Goal: Task Accomplishment & Management: Complete application form

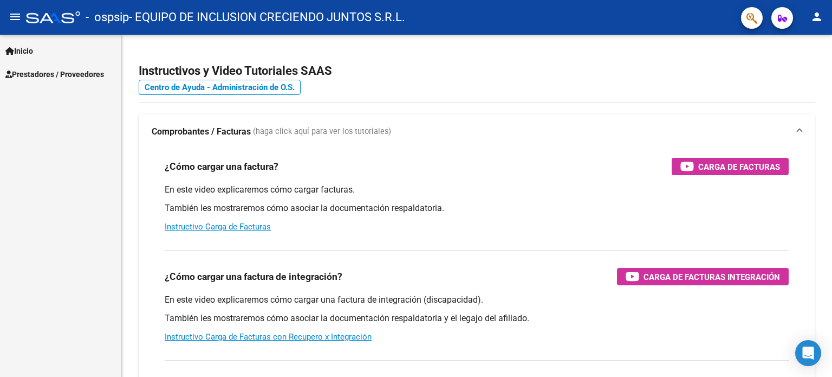
click at [75, 65] on link "Prestadores / Proveedores" at bounding box center [60, 73] width 121 height 23
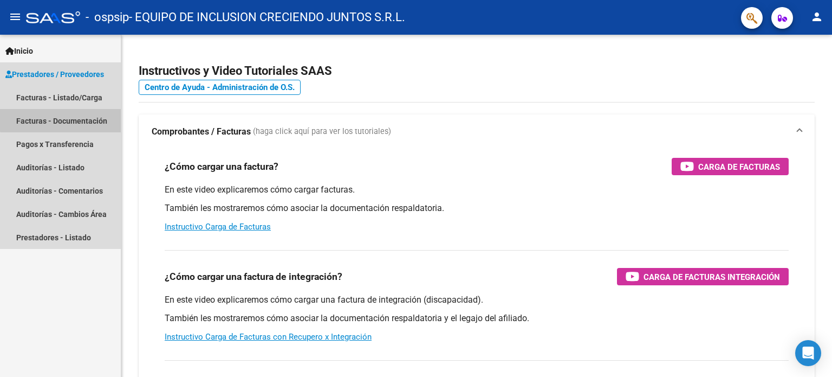
click at [75, 119] on link "Facturas - Documentación" at bounding box center [60, 120] width 121 height 23
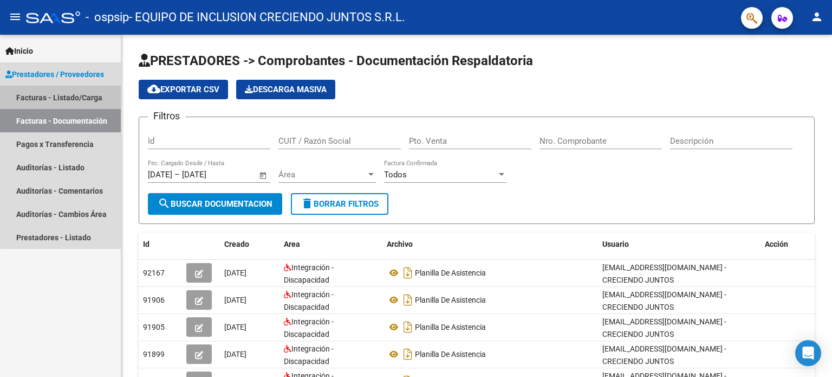
click at [75, 89] on link "Facturas - Listado/Carga" at bounding box center [60, 97] width 121 height 23
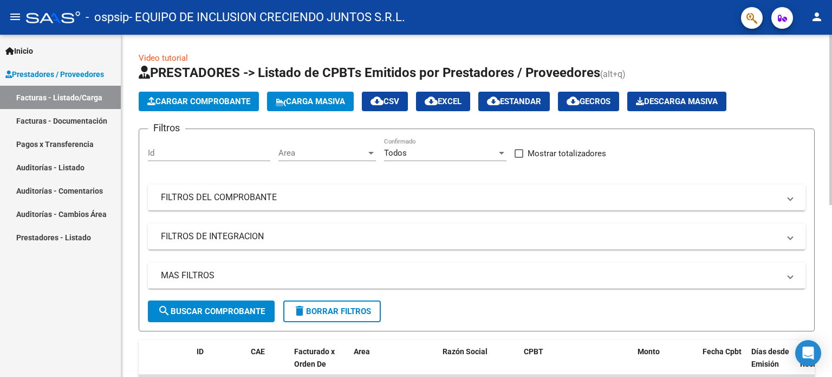
click at [186, 105] on span "Cargar Comprobante" at bounding box center [198, 101] width 103 height 10
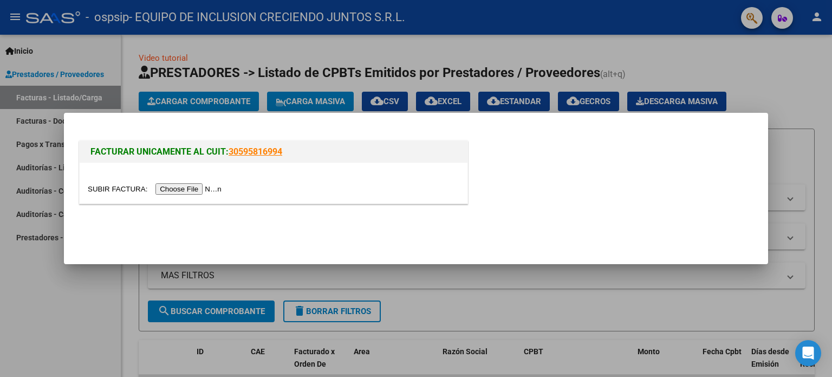
click at [206, 191] on input "file" at bounding box center [156, 188] width 137 height 11
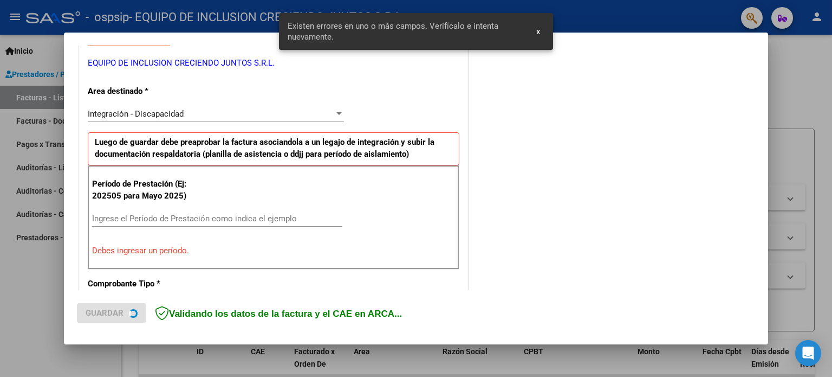
scroll to position [234, 0]
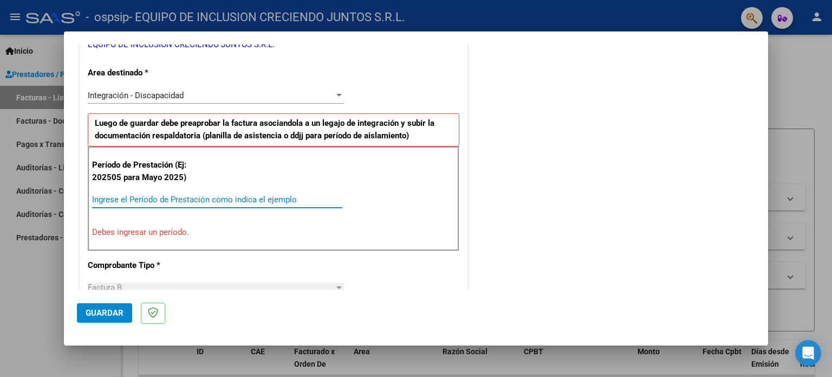
click at [219, 198] on input "Ingrese el Período de Prestación como indica el ejemplo" at bounding box center [217, 200] width 250 height 10
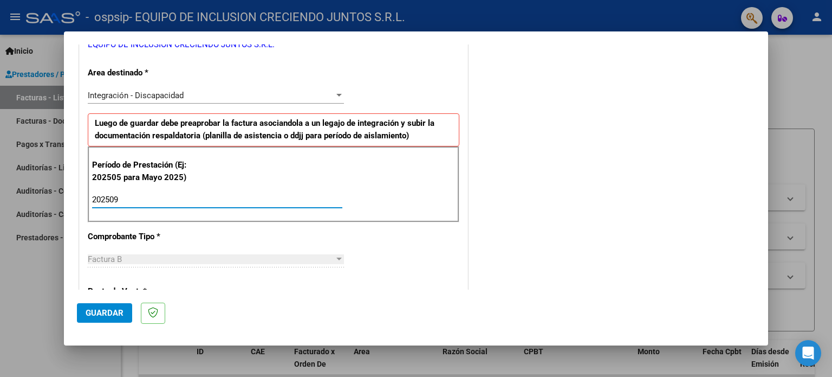
type input "202509"
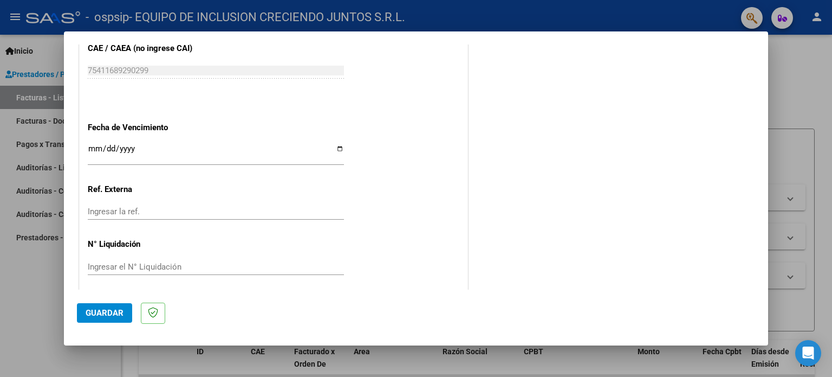
scroll to position [707, 0]
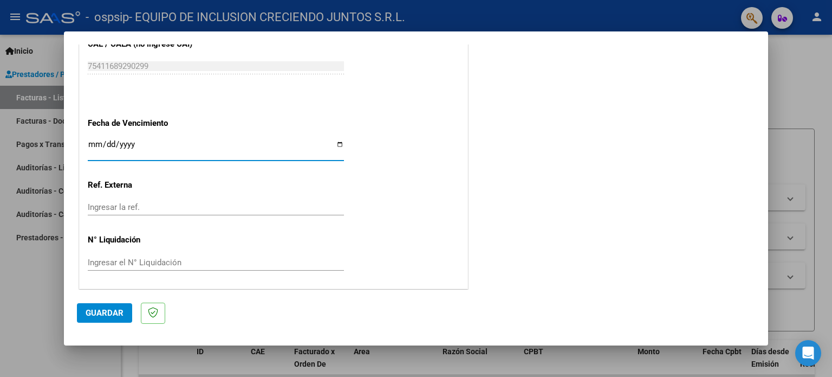
click at [90, 142] on input "Ingresar la fecha" at bounding box center [216, 148] width 256 height 17
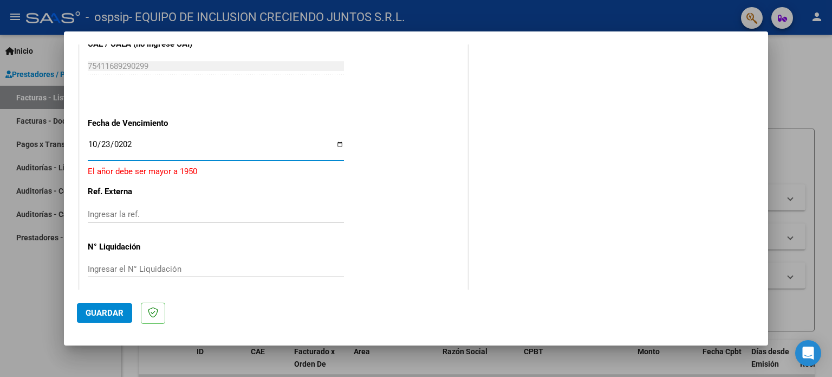
type input "[DATE]"
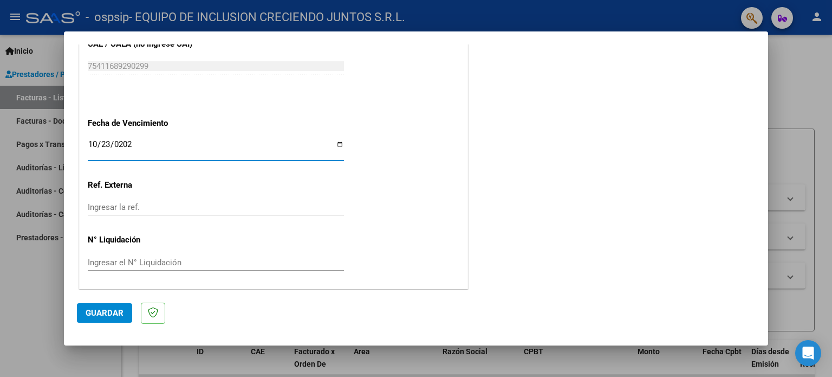
click at [112, 318] on span "Guardar" at bounding box center [105, 313] width 38 height 10
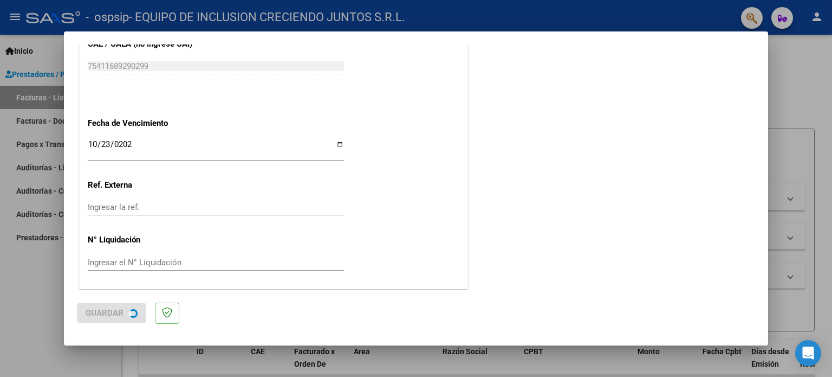
scroll to position [0, 0]
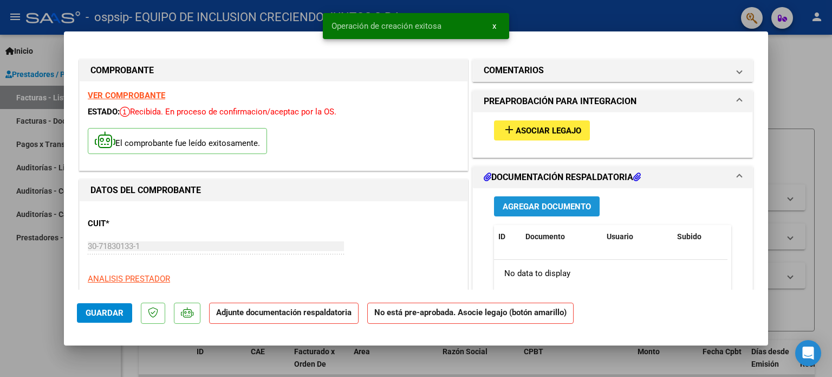
click at [556, 206] on span "Agregar Documento" at bounding box center [547, 207] width 88 height 10
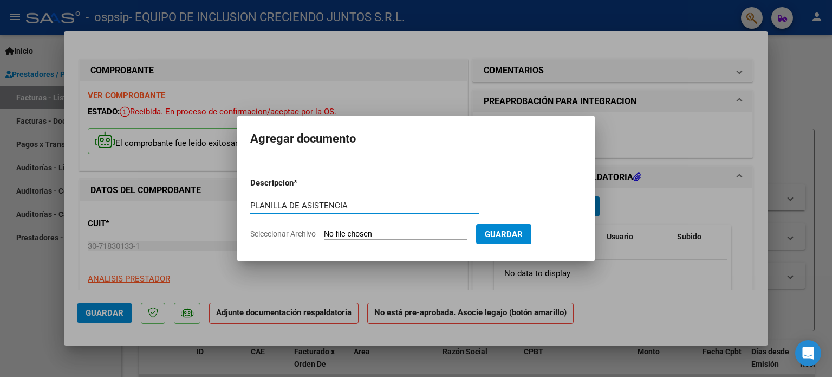
type input "PLANILLA DE ASISTENCIA"
click at [368, 230] on input "Seleccionar Archivo" at bounding box center [396, 234] width 144 height 10
type input "C:\fakepath\PLANILLA MES DE SEPTIEMBRE - [PERSON_NAME].pdf"
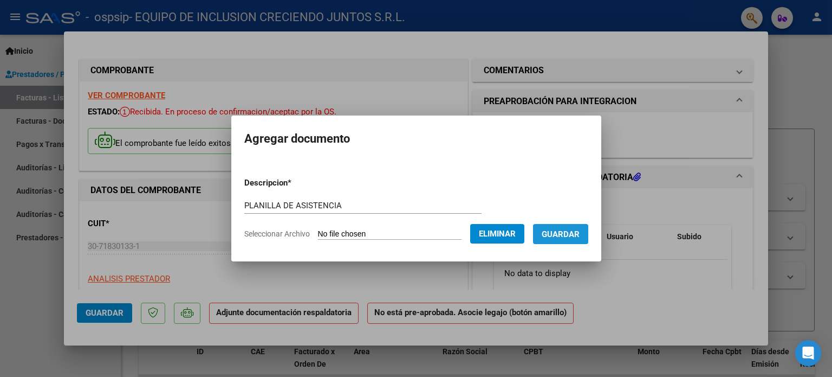
click at [580, 230] on span "Guardar" at bounding box center [561, 234] width 38 height 10
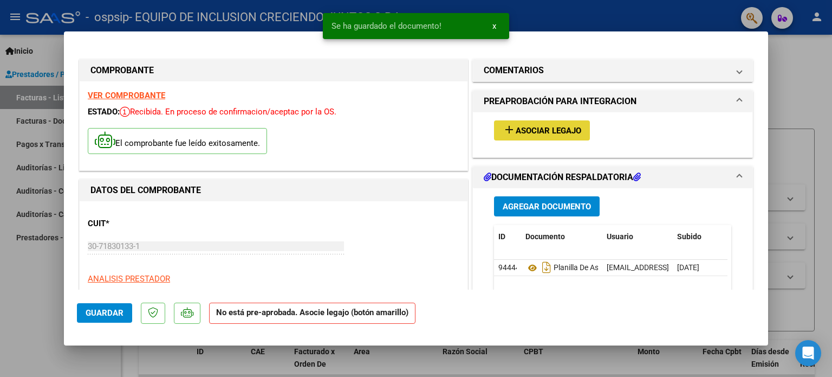
click at [527, 129] on span "Asociar Legajo" at bounding box center [549, 131] width 66 height 10
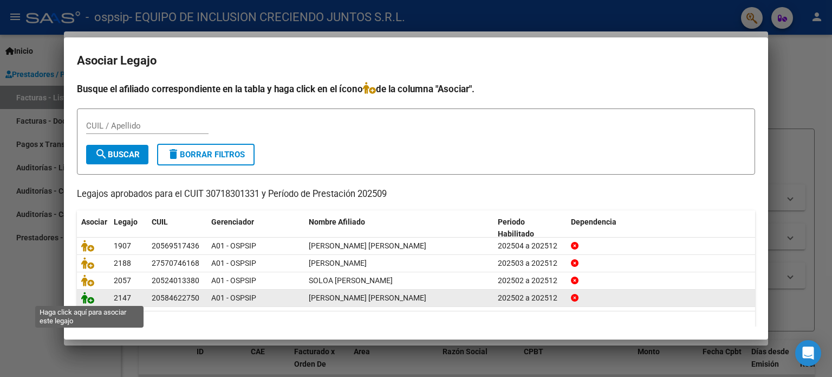
click at [87, 298] on icon at bounding box center [87, 297] width 13 height 12
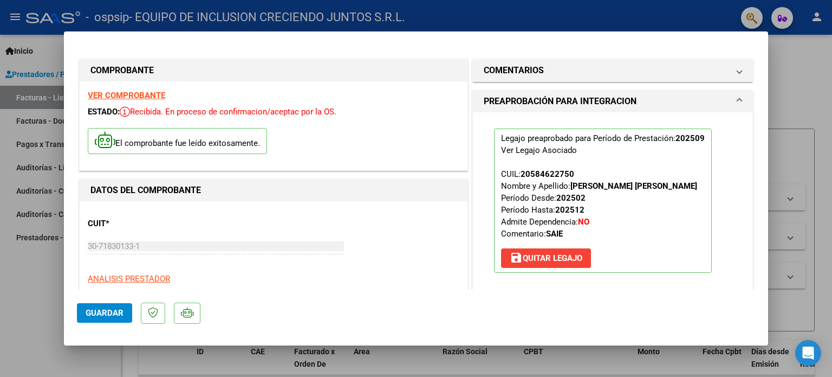
click at [107, 314] on span "Guardar" at bounding box center [105, 313] width 38 height 10
click at [802, 134] on div at bounding box center [416, 188] width 832 height 377
type input "$ 0,00"
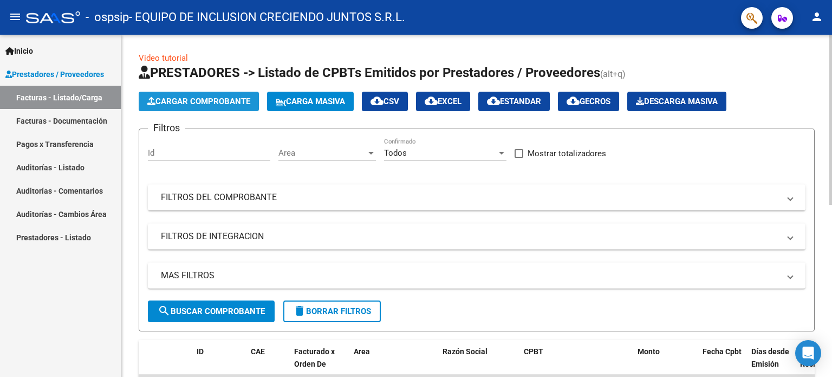
click at [158, 97] on span "Cargar Comprobante" at bounding box center [198, 101] width 103 height 10
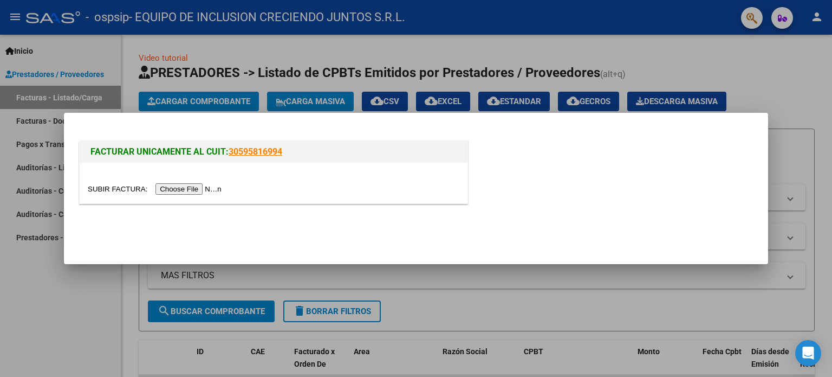
click at [187, 188] on input "file" at bounding box center [156, 188] width 137 height 11
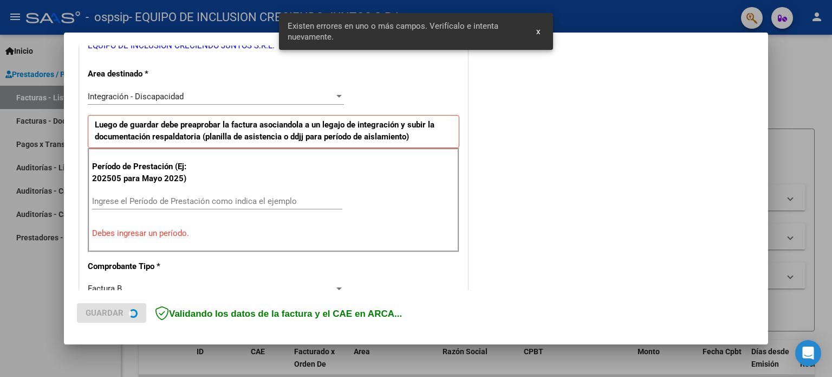
scroll to position [234, 0]
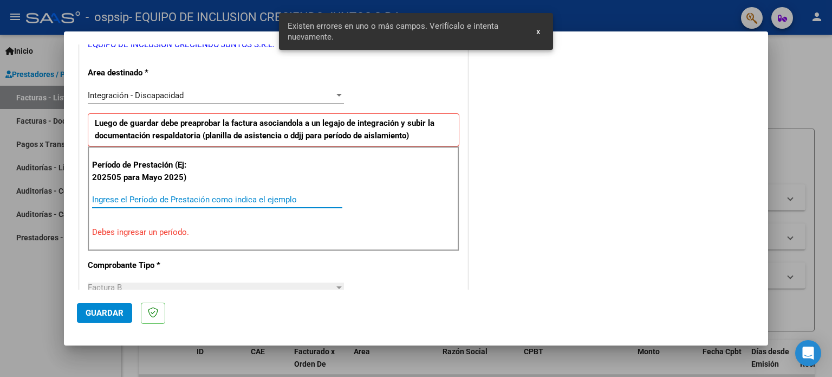
click at [184, 195] on input "Ingrese el Período de Prestación como indica el ejemplo" at bounding box center [217, 200] width 250 height 10
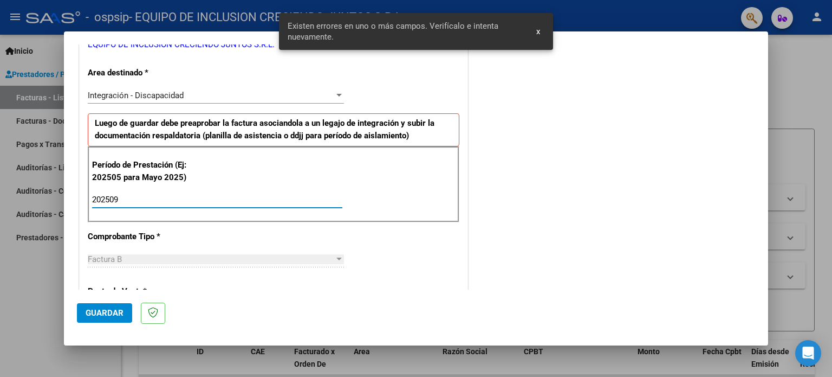
type input "202509"
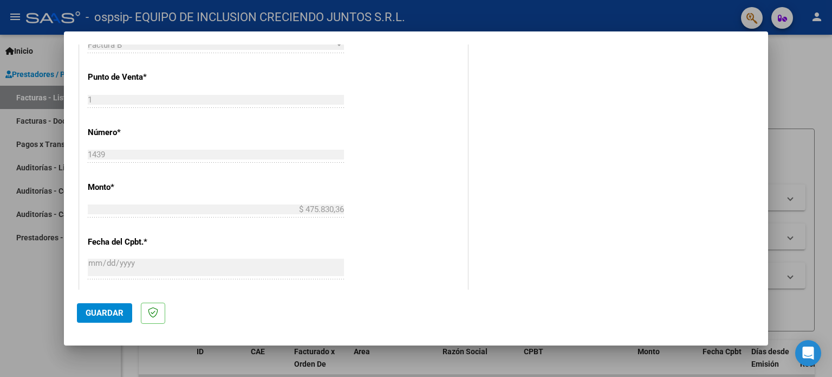
scroll to position [662, 0]
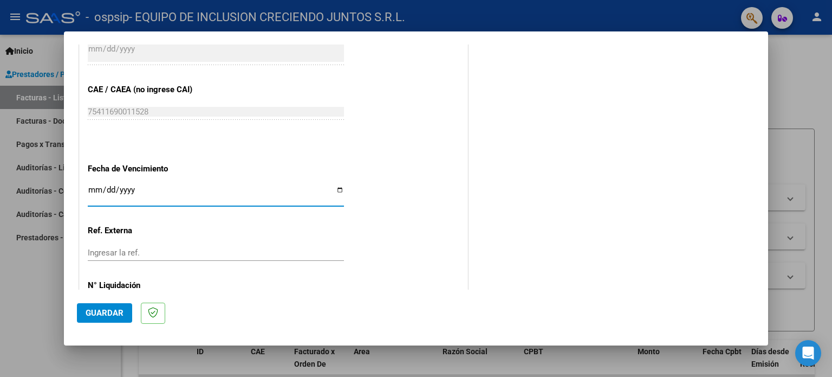
click at [99, 191] on input "Ingresar la fecha" at bounding box center [216, 193] width 256 height 17
type input "[DATE]"
click at [106, 312] on span "Guardar" at bounding box center [105, 313] width 38 height 10
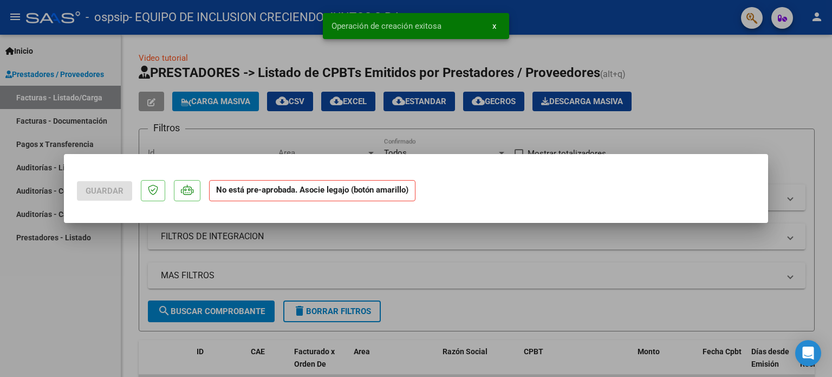
scroll to position [0, 0]
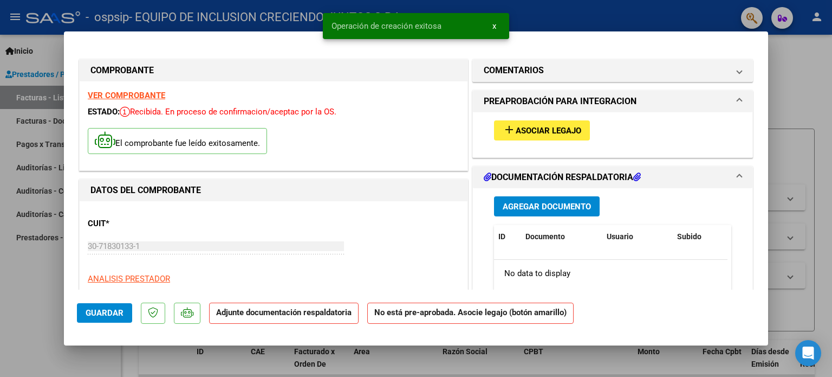
click at [543, 208] on span "Agregar Documento" at bounding box center [547, 207] width 88 height 10
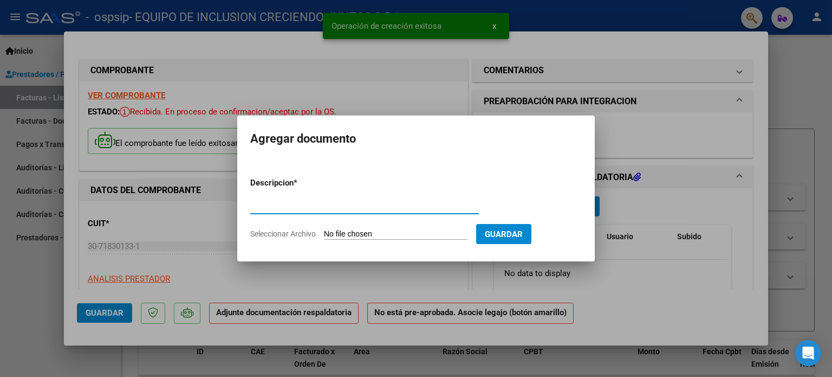
type input "O"
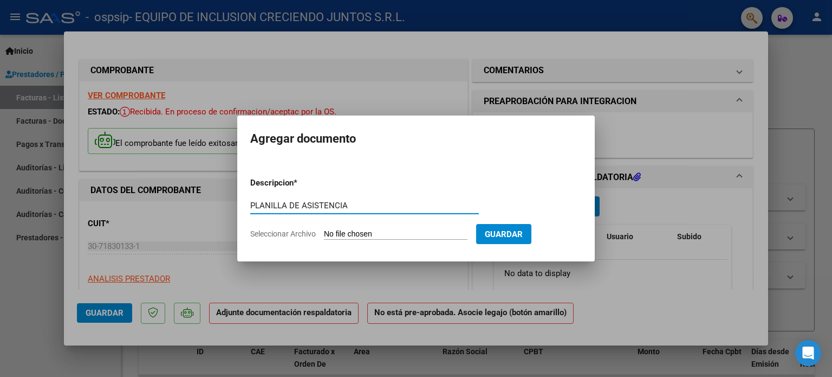
type input "PLANILLA DE ASISTENCIA"
click at [370, 237] on input "Seleccionar Archivo" at bounding box center [396, 234] width 144 height 10
type input "C:\fakepath\ASISTENCIA - SOLOA [PERSON_NAME] - SEPTIEMBRE.pdf"
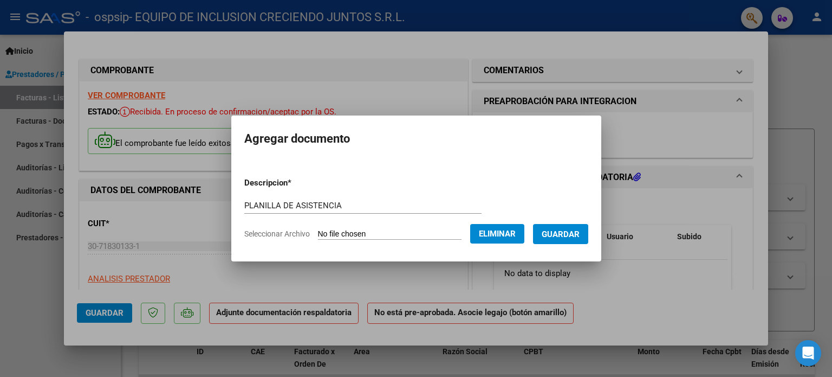
click at [580, 235] on span "Guardar" at bounding box center [561, 234] width 38 height 10
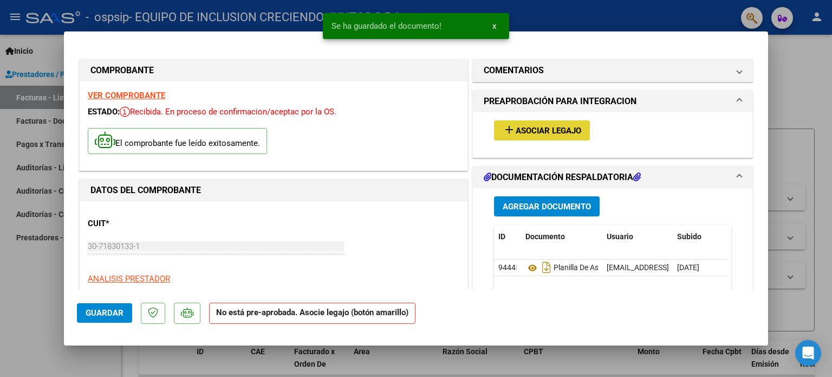
click at [522, 126] on span "Asociar Legajo" at bounding box center [549, 131] width 66 height 10
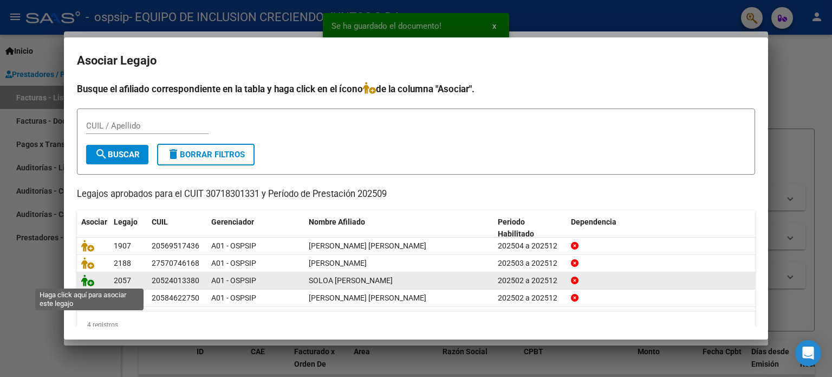
click at [89, 280] on icon at bounding box center [87, 280] width 13 height 12
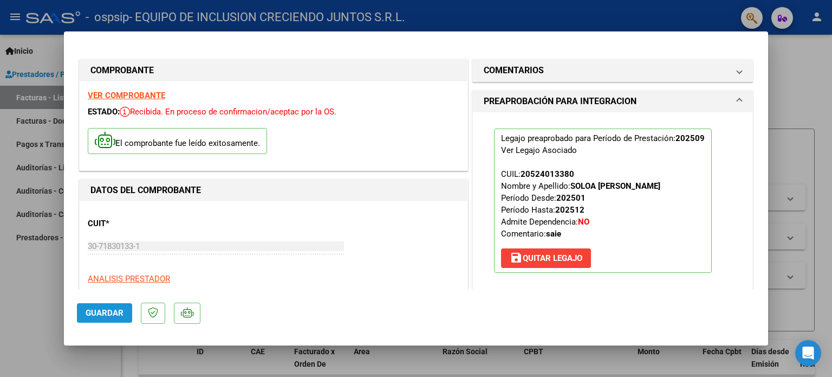
click at [106, 318] on button "Guardar" at bounding box center [104, 313] width 55 height 20
click at [92, 313] on span "Guardar" at bounding box center [105, 313] width 38 height 10
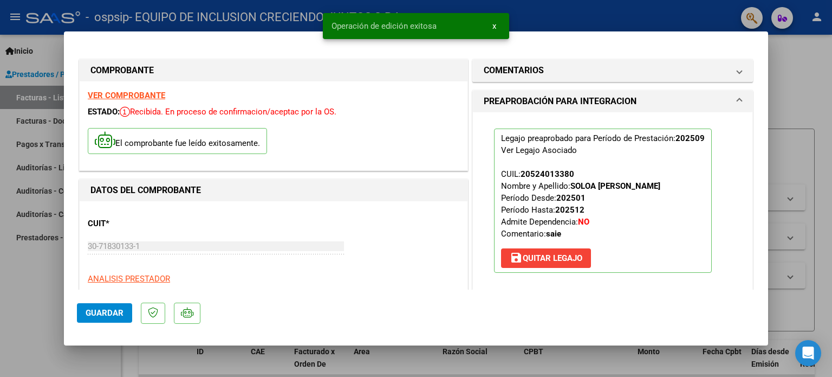
click at [58, 277] on div at bounding box center [416, 188] width 832 height 377
type input "$ 0,00"
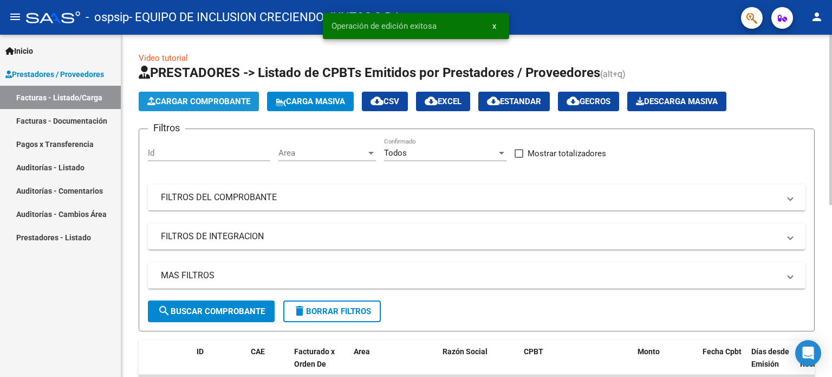
click at [228, 100] on span "Cargar Comprobante" at bounding box center [198, 101] width 103 height 10
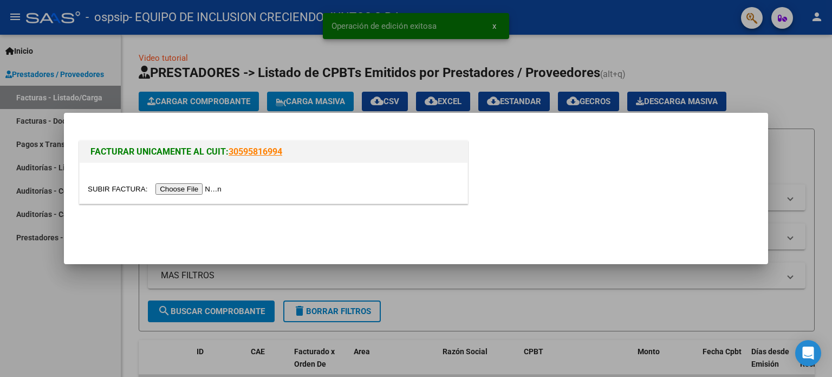
click at [192, 192] on input "file" at bounding box center [156, 188] width 137 height 11
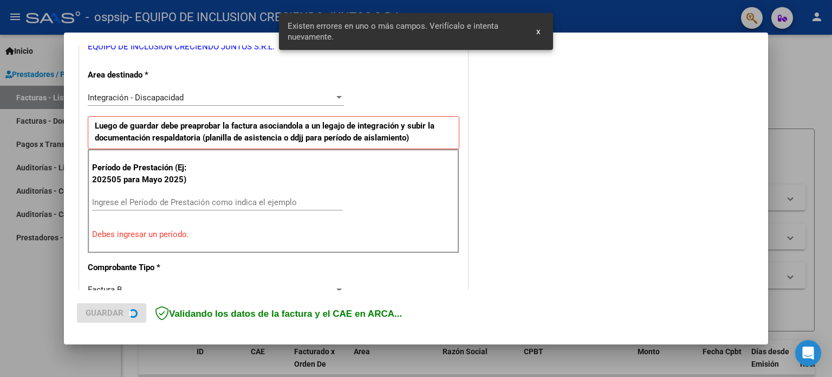
scroll to position [234, 0]
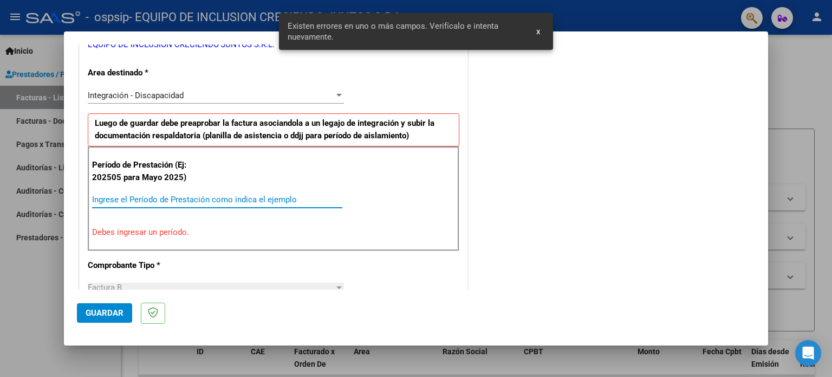
click at [152, 195] on input "Ingrese el Período de Prestación como indica el ejemplo" at bounding box center [217, 200] width 250 height 10
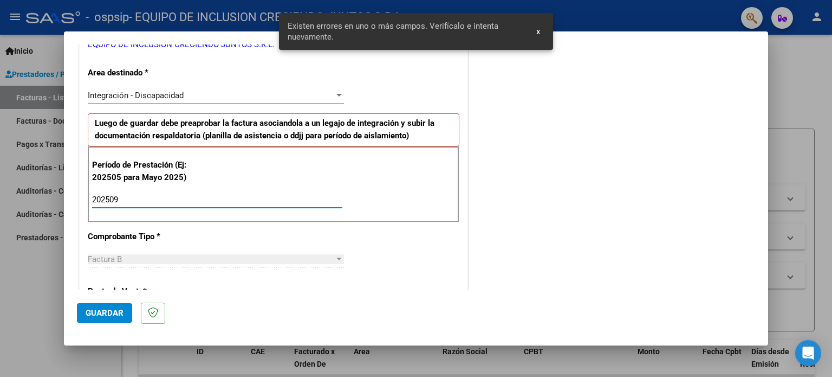
type input "202509"
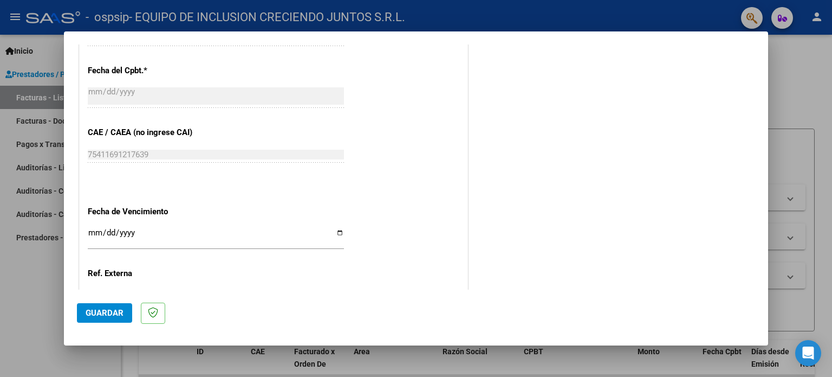
scroll to position [707, 0]
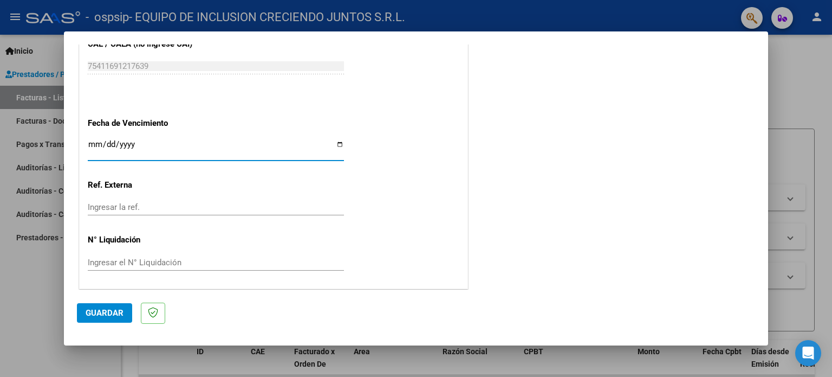
click at [91, 144] on input "Ingresar la fecha" at bounding box center [216, 148] width 256 height 17
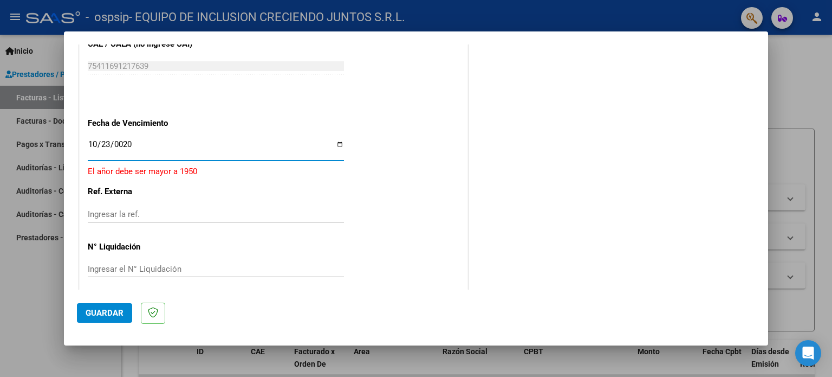
type input "0205-10-23"
type input "[DATE]"
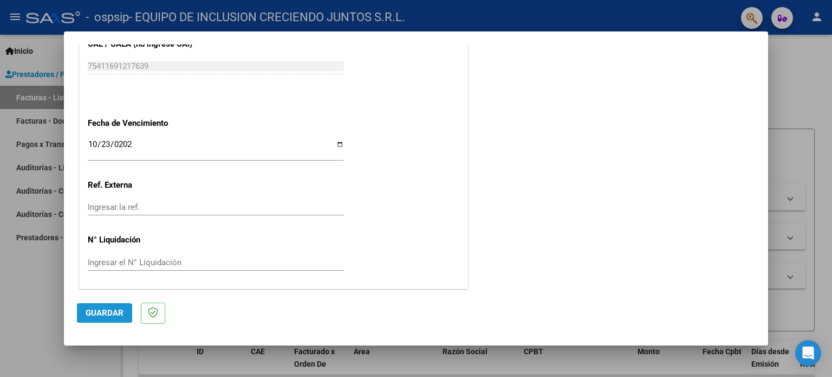
click at [104, 307] on button "Guardar" at bounding box center [104, 313] width 55 height 20
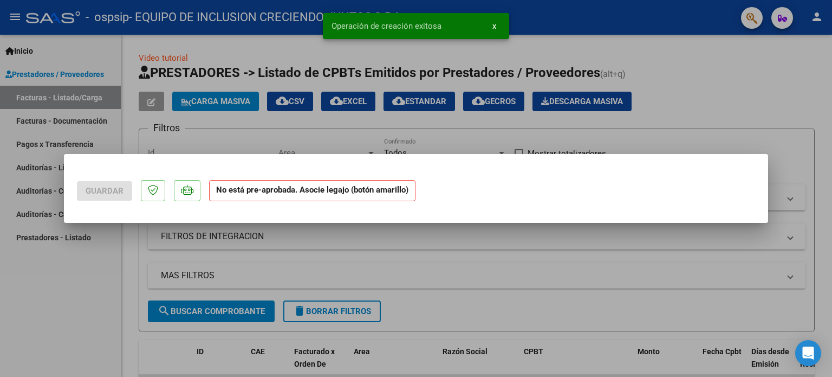
scroll to position [0, 0]
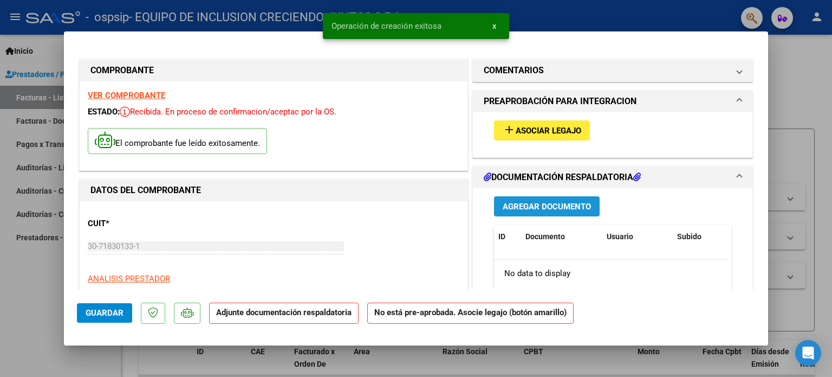
click at [533, 210] on span "Agregar Documento" at bounding box center [547, 207] width 88 height 10
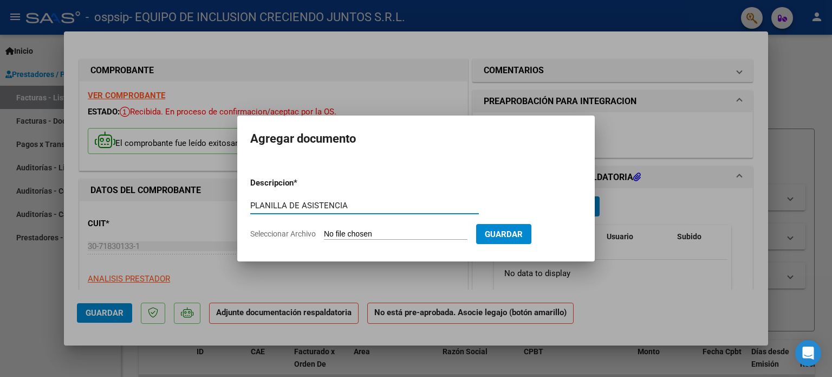
type input "PLANILLA DE ASISTENCIA"
click at [396, 229] on app-file-uploader "Seleccionar Archivo" at bounding box center [363, 234] width 226 height 10
click at [379, 234] on input "Seleccionar Archivo" at bounding box center [396, 234] width 144 height 10
type input "C:\fakepath\ASISTENCIA - [PERSON_NAME] - SEPTIEMBRE.pdf"
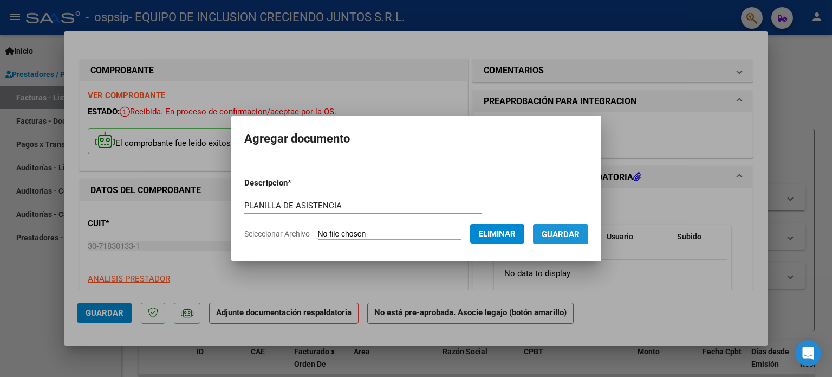
click at [580, 232] on span "Guardar" at bounding box center [561, 234] width 38 height 10
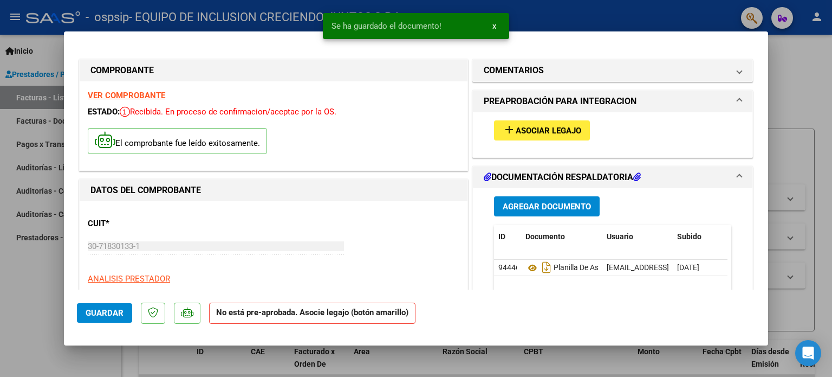
click at [526, 119] on div "add Asociar Legajo" at bounding box center [613, 130] width 254 height 36
click at [520, 128] on span "Asociar Legajo" at bounding box center [549, 131] width 66 height 10
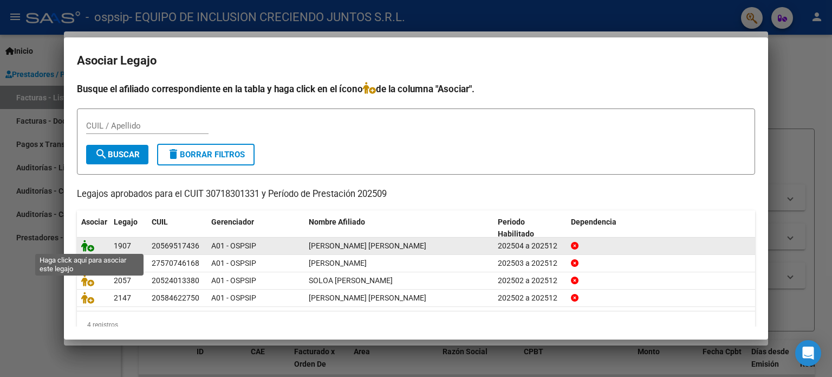
click at [87, 245] on icon at bounding box center [87, 245] width 13 height 12
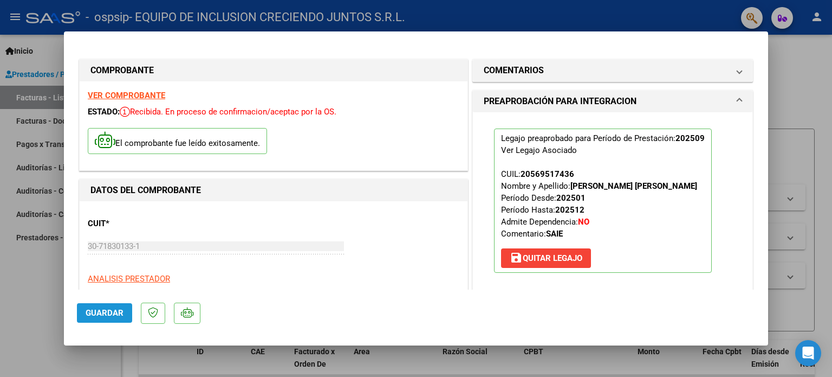
click at [113, 315] on span "Guardar" at bounding box center [105, 313] width 38 height 10
